Goal: Navigation & Orientation: Find specific page/section

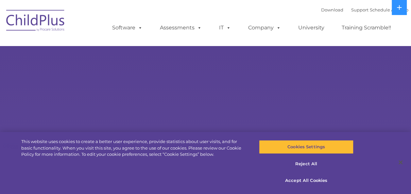
select select "MEDIUM"
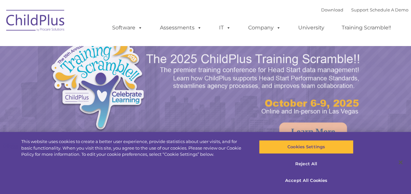
select select "MEDIUM"
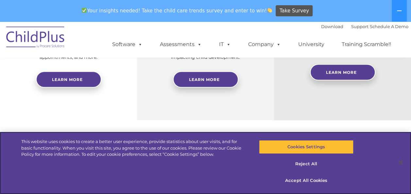
scroll to position [350, 0]
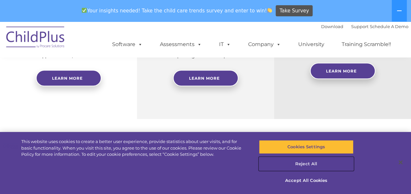
click at [301, 163] on button "Reject All" at bounding box center [306, 164] width 94 height 14
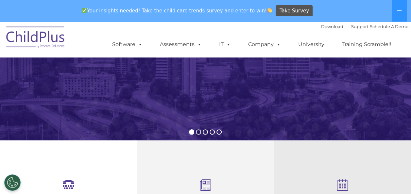
scroll to position [0, 0]
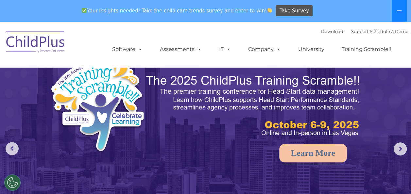
click at [402, 10] on icon at bounding box center [399, 10] width 5 height 5
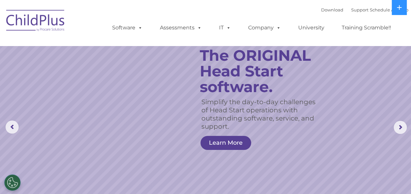
click at [38, 24] on img at bounding box center [35, 21] width 65 height 33
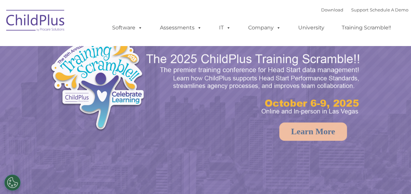
select select "MEDIUM"
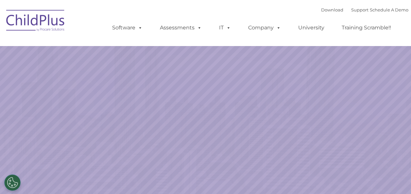
select select "MEDIUM"
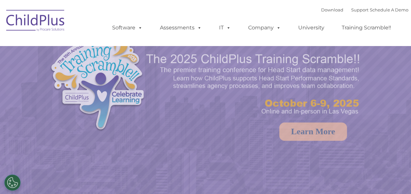
select select "MEDIUM"
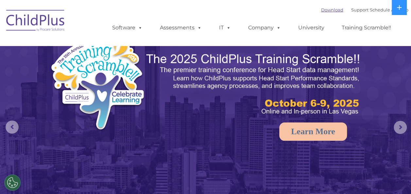
click at [323, 11] on link "Download" at bounding box center [332, 9] width 22 height 5
